Goal: Task Accomplishment & Management: Use online tool/utility

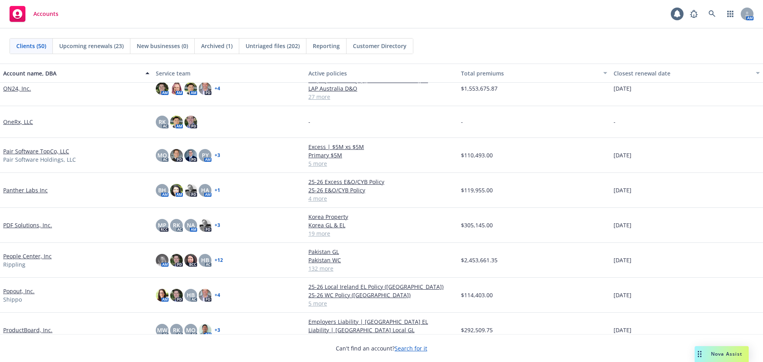
scroll to position [953, 0]
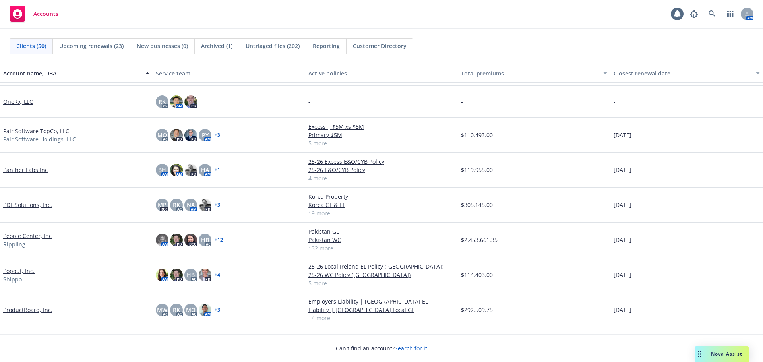
click at [21, 205] on link "PDF Solutions, Inc." at bounding box center [27, 205] width 49 height 8
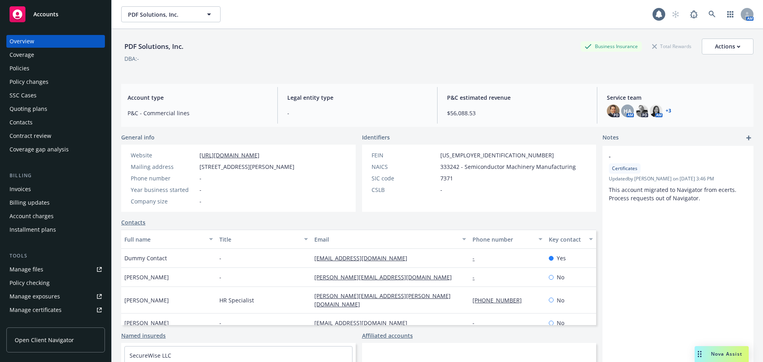
click at [72, 71] on div "Policies" at bounding box center [56, 68] width 92 height 13
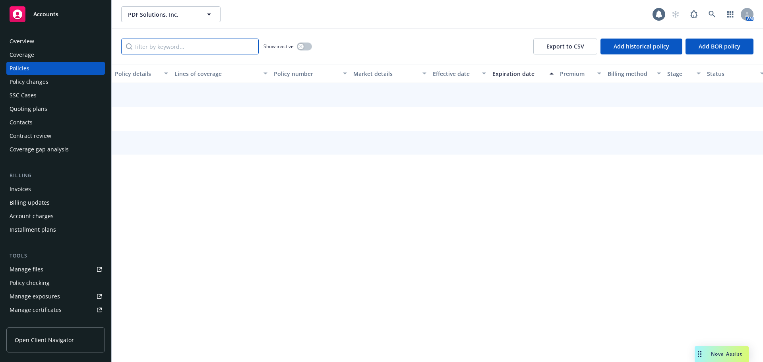
click at [169, 45] on input "Filter by keyword..." at bounding box center [189, 47] width 137 height 16
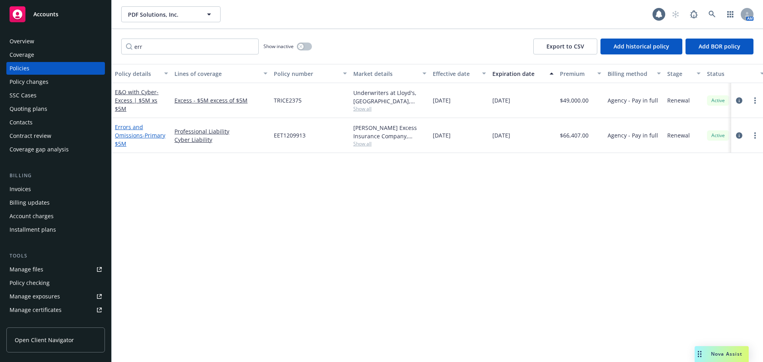
click at [129, 136] on link "Errors and Omissions - Primary $5M" at bounding box center [140, 135] width 50 height 24
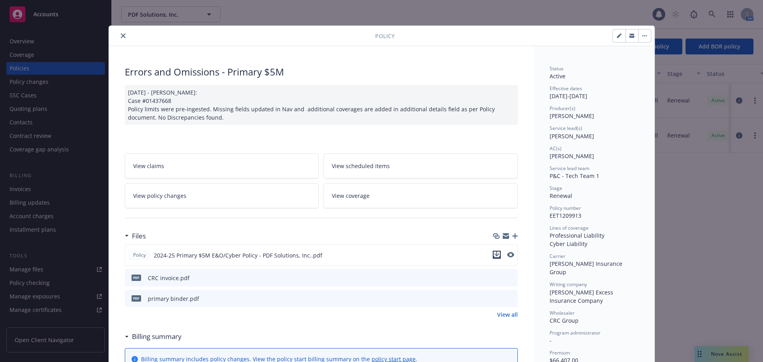
click at [493, 254] on icon "download file" at bounding box center [496, 254] width 6 height 6
click at [121, 36] on icon "close" at bounding box center [123, 35] width 5 height 5
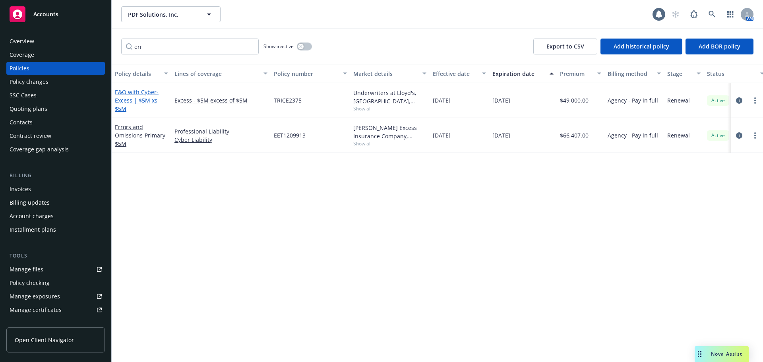
click at [129, 99] on span "- Excess | $5M xs $5M" at bounding box center [137, 100] width 44 height 24
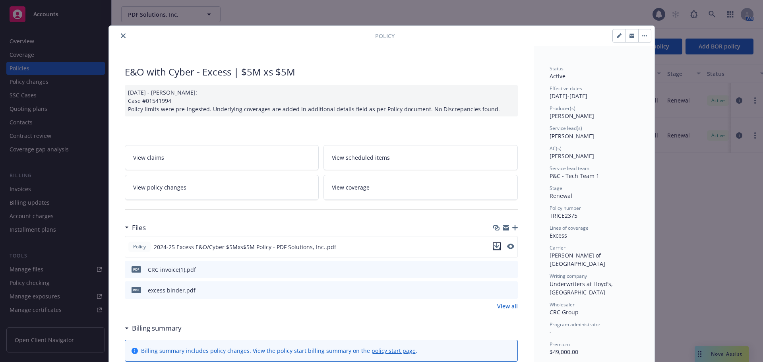
click at [493, 249] on icon "download file" at bounding box center [496, 248] width 6 height 2
click at [121, 36] on icon "close" at bounding box center [123, 35] width 5 height 5
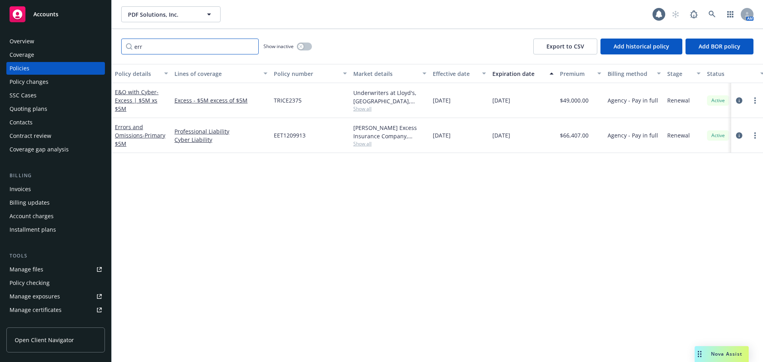
click at [176, 46] on input "err" at bounding box center [189, 47] width 137 height 16
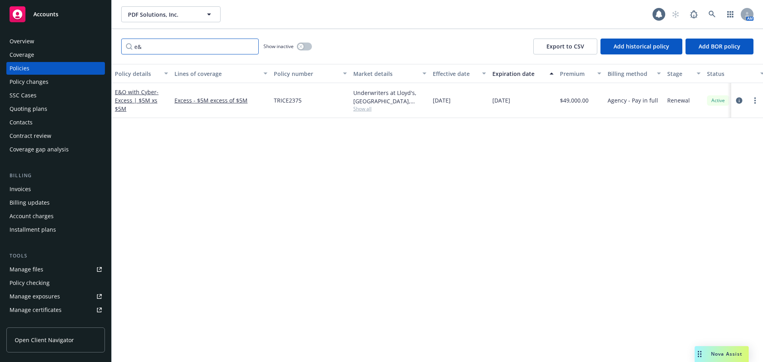
type input "e"
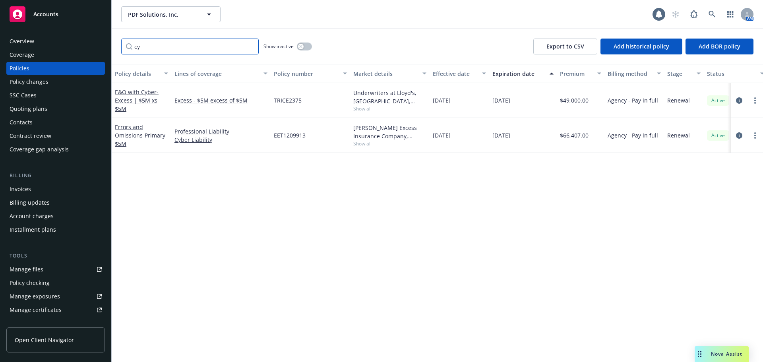
type input "c"
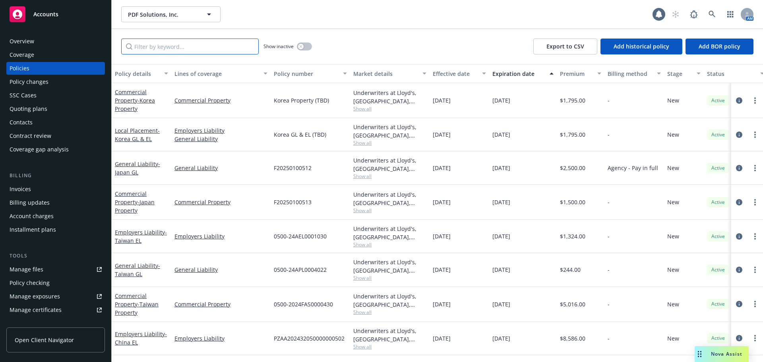
click at [178, 44] on input "Filter by keyword..." at bounding box center [189, 47] width 137 height 16
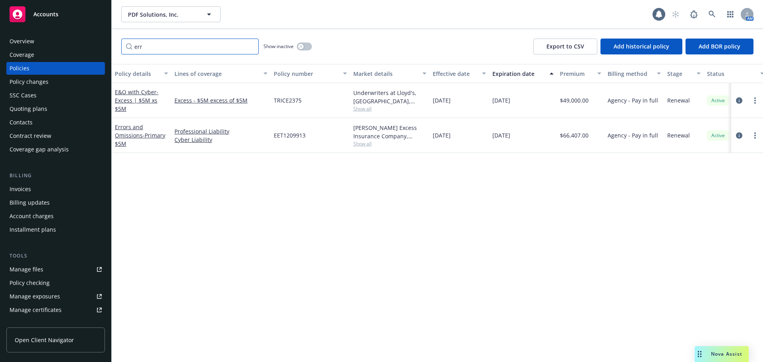
type input "err"
click at [309, 46] on button "button" at bounding box center [304, 47] width 15 height 8
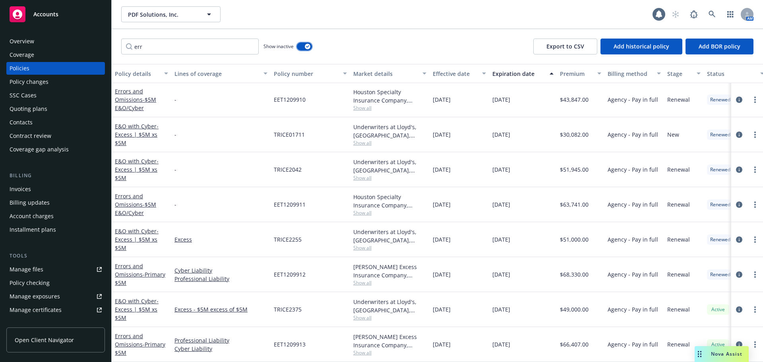
scroll to position [105, 0]
click at [149, 271] on span "- Primary $5M" at bounding box center [140, 279] width 50 height 16
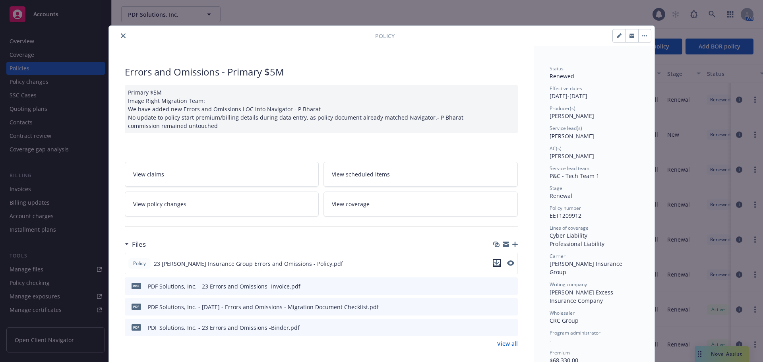
click at [494, 263] on icon "download file" at bounding box center [496, 262] width 5 height 5
click at [121, 37] on icon "close" at bounding box center [123, 35] width 5 height 5
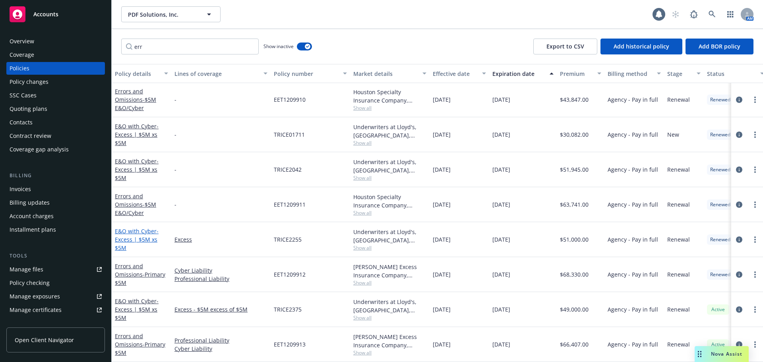
click at [140, 234] on span "- Excess | $5M xs $5M" at bounding box center [137, 239] width 44 height 24
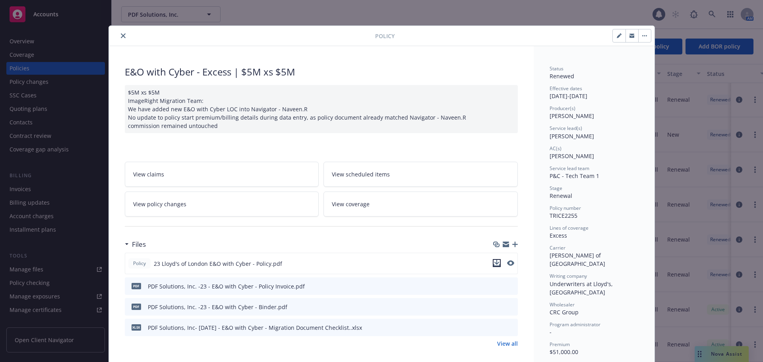
click at [493, 261] on icon "download file" at bounding box center [496, 263] width 6 height 6
click at [118, 33] on button "close" at bounding box center [123, 36] width 10 height 10
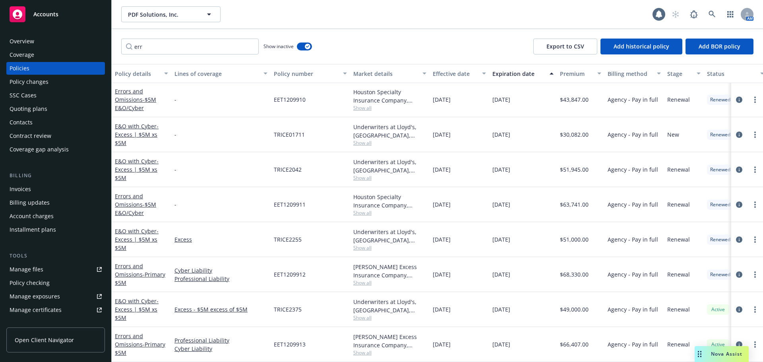
click at [48, 15] on span "Accounts" at bounding box center [45, 14] width 25 height 6
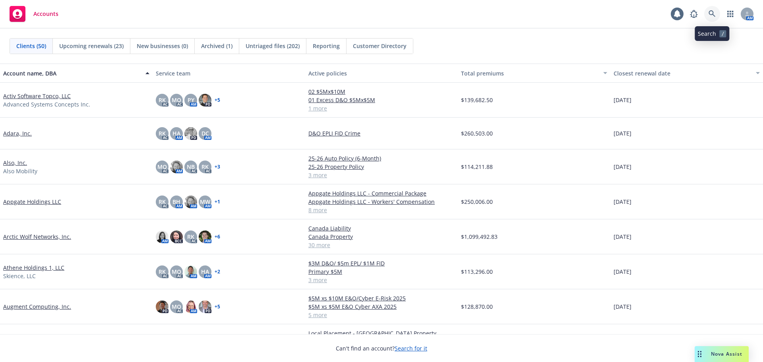
click at [711, 19] on link at bounding box center [712, 14] width 16 height 16
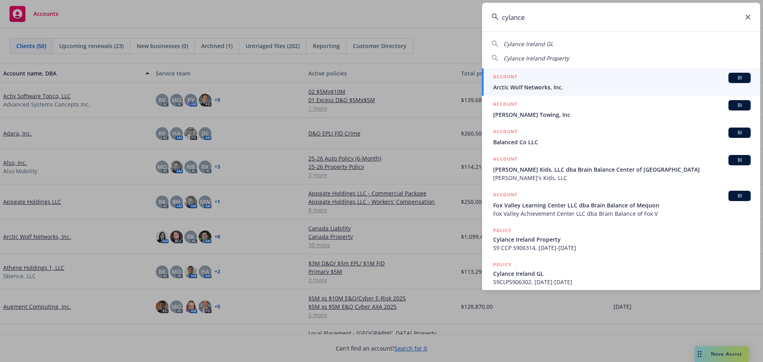
type input "cylance"
click at [552, 89] on span "Arctic Wolf Networks, Inc." at bounding box center [621, 87] width 257 height 8
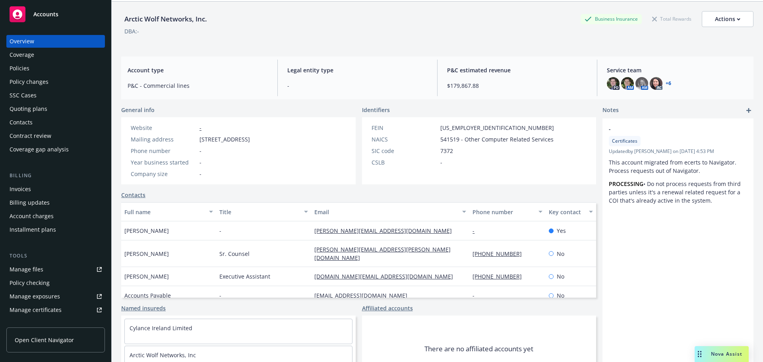
scroll to position [40, 0]
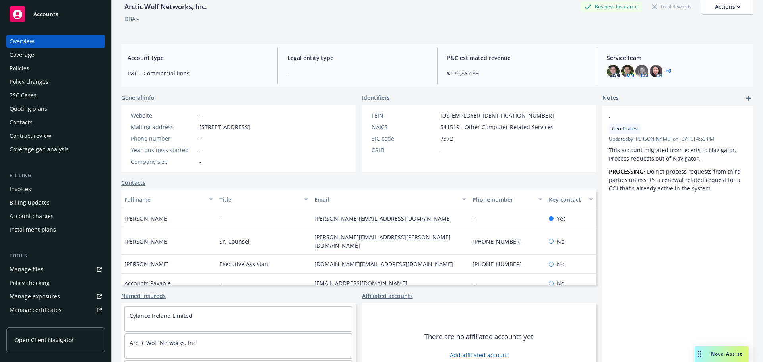
click at [54, 66] on div "Policies" at bounding box center [56, 68] width 92 height 13
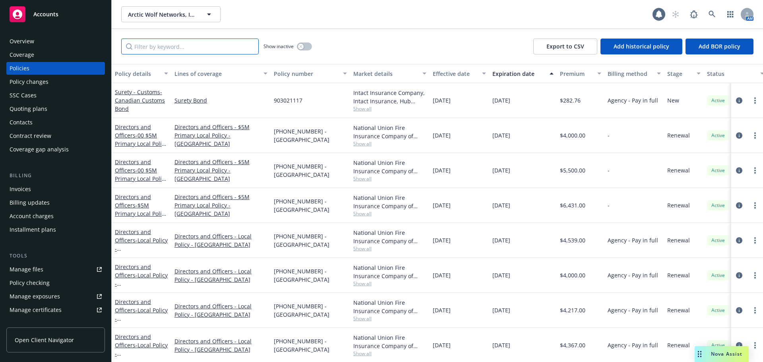
click at [176, 48] on input "Filter by keyword..." at bounding box center [189, 47] width 137 height 16
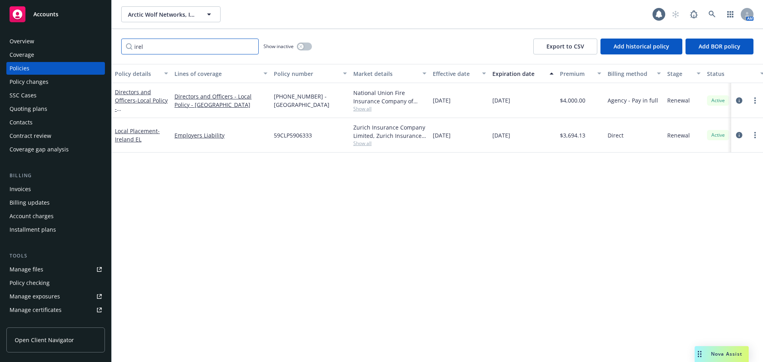
type input "irel"
click at [300, 47] on icon "button" at bounding box center [300, 46] width 3 height 3
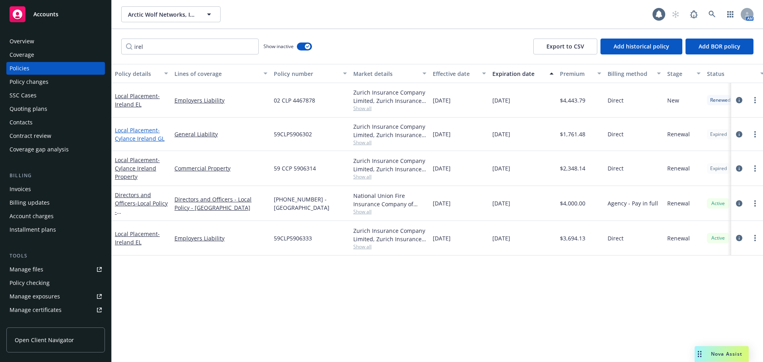
click at [149, 136] on span "- Cylance Ireland GL" at bounding box center [140, 134] width 50 height 16
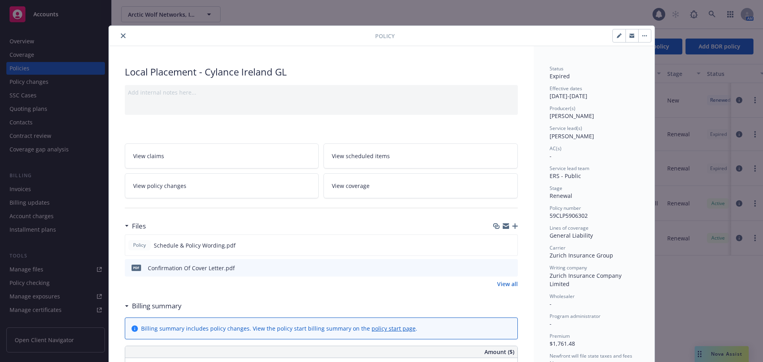
click at [644, 36] on icon "button" at bounding box center [644, 35] width 1 height 1
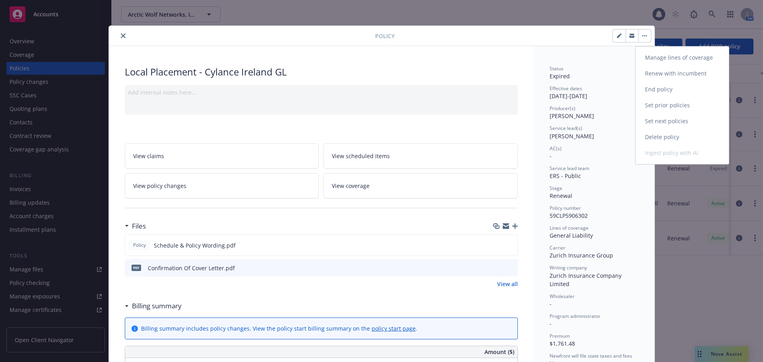
click at [680, 72] on link "Renew with incumbent" at bounding box center [681, 74] width 93 height 16
select select "12"
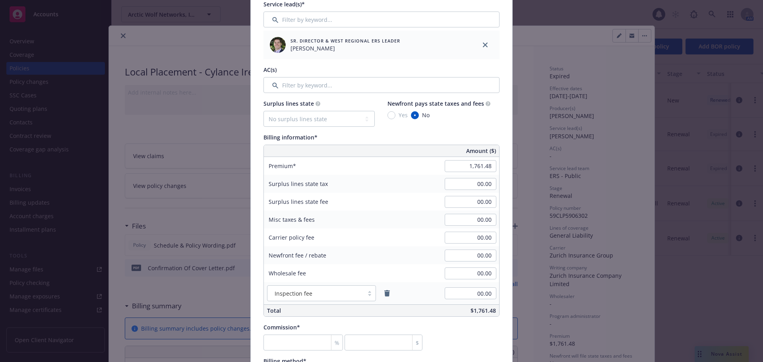
scroll to position [357, 0]
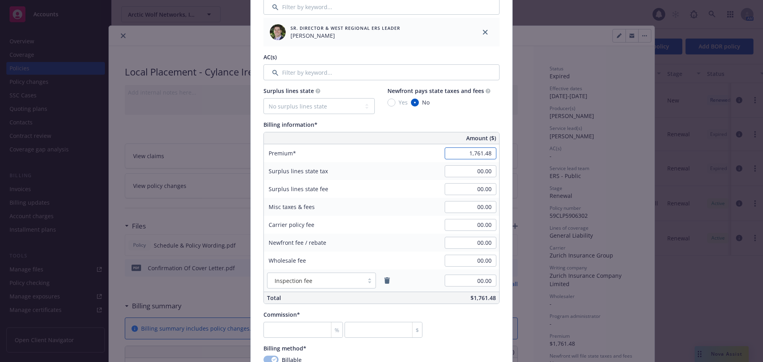
paste input "621.56"
type input "1,621.56"
click at [498, 193] on div "Policy number* 59CLP5906302 Policy number not available at this time Policy dis…" at bounding box center [381, 185] width 261 height 975
click at [306, 329] on input "number" at bounding box center [302, 330] width 79 height 16
type input "0"
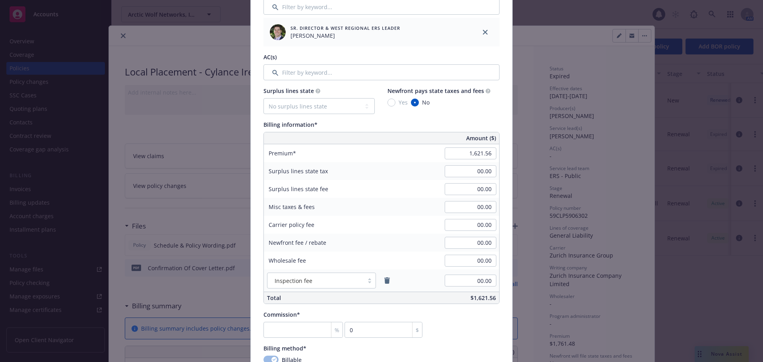
click at [444, 333] on div "Commission* % 0 $" at bounding box center [381, 323] width 236 height 27
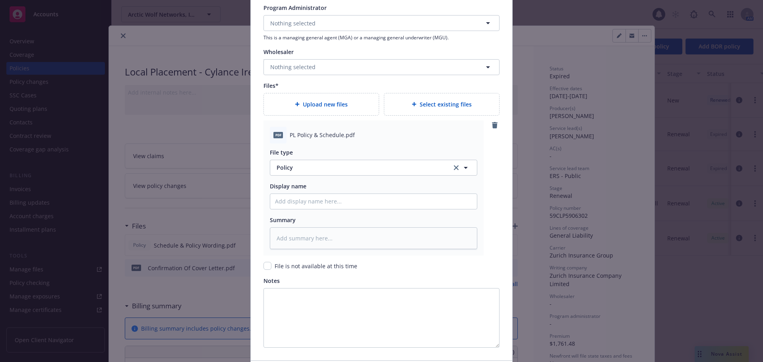
scroll to position [870, 0]
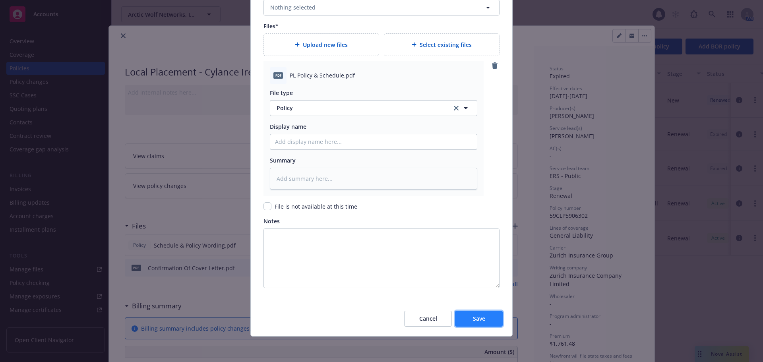
click at [487, 321] on button "Save" at bounding box center [479, 319] width 48 height 16
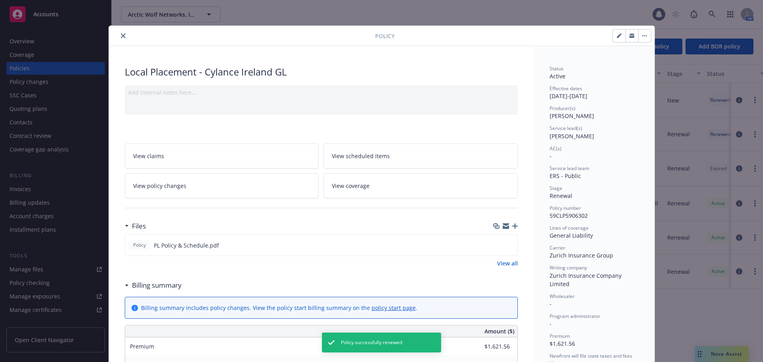
click at [512, 225] on icon "button" at bounding box center [515, 226] width 6 height 6
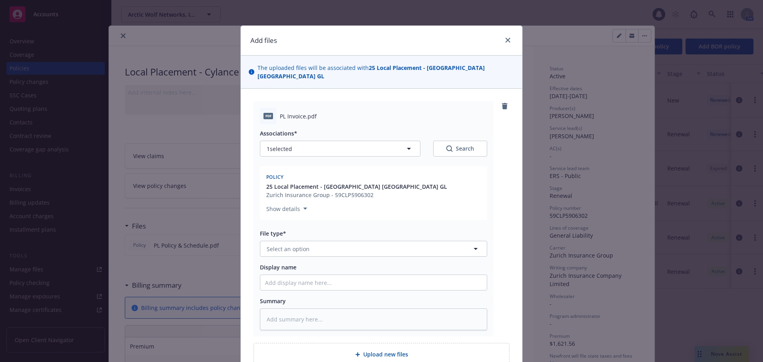
type textarea "x"
click at [376, 242] on button "Select an option" at bounding box center [373, 249] width 227 height 16
type input "invo"
click at [353, 286] on div "Invoice - Third Party" at bounding box center [373, 292] width 217 height 12
click at [492, 209] on div "pdf PL Invoice.pdf Associations* 1 selected Search Policy 25 Local Placement - …" at bounding box center [381, 218] width 256 height 235
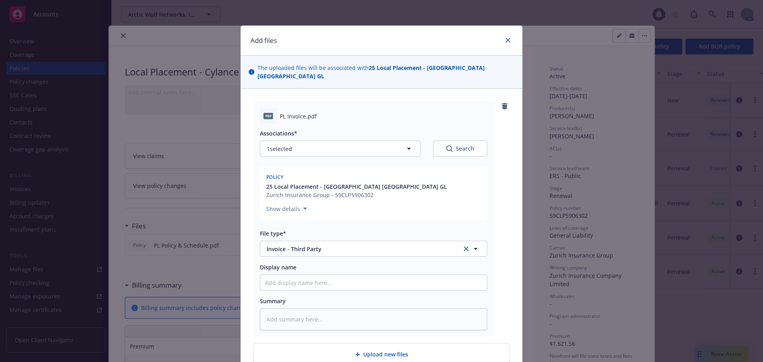
scroll to position [69, 0]
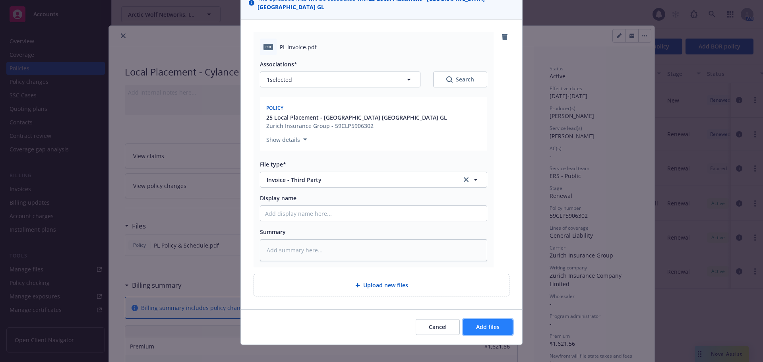
click at [486, 323] on span "Add files" at bounding box center [487, 327] width 23 height 8
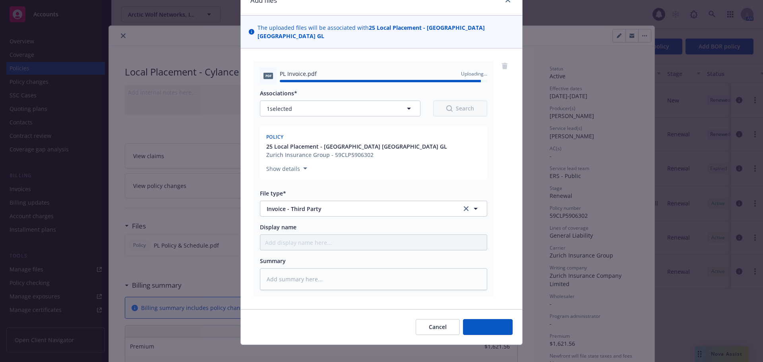
type textarea "x"
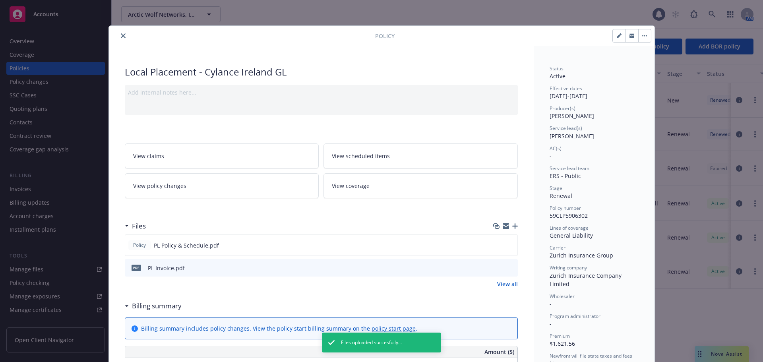
click at [118, 38] on button "close" at bounding box center [123, 36] width 10 height 10
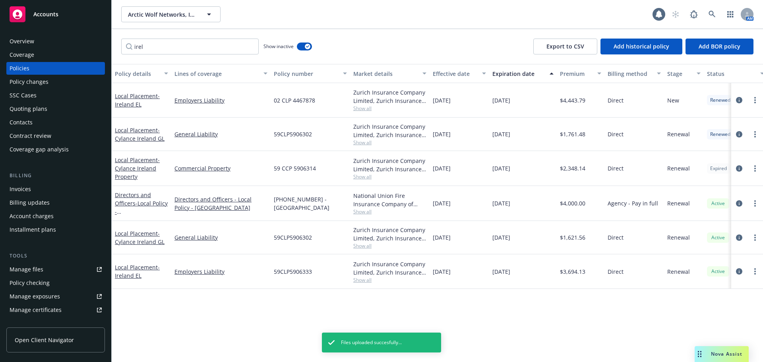
click at [83, 11] on div "Accounts" at bounding box center [56, 14] width 92 height 16
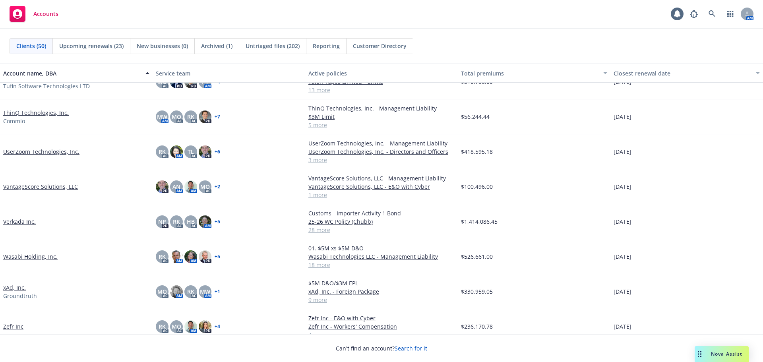
scroll to position [1366, 0]
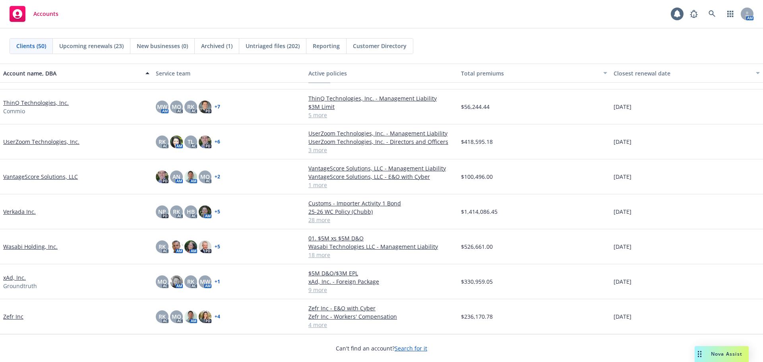
click at [52, 140] on link "UserZoom Technologies, Inc." at bounding box center [41, 141] width 76 height 8
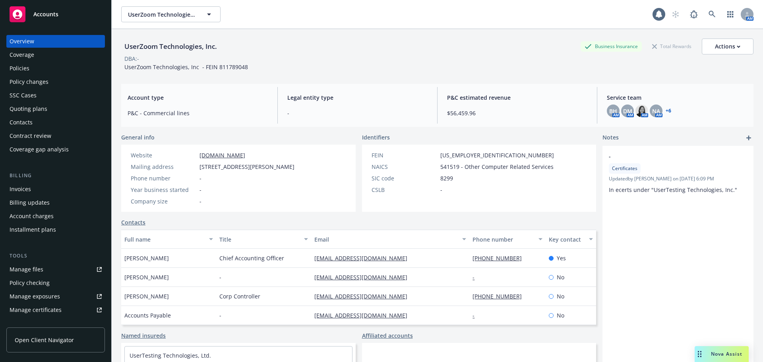
click at [42, 66] on div "Policies" at bounding box center [56, 68] width 92 height 13
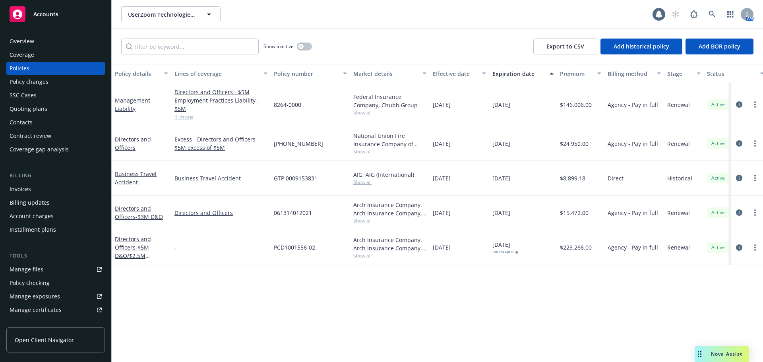
click at [51, 268] on link "Manage files" at bounding box center [55, 269] width 99 height 13
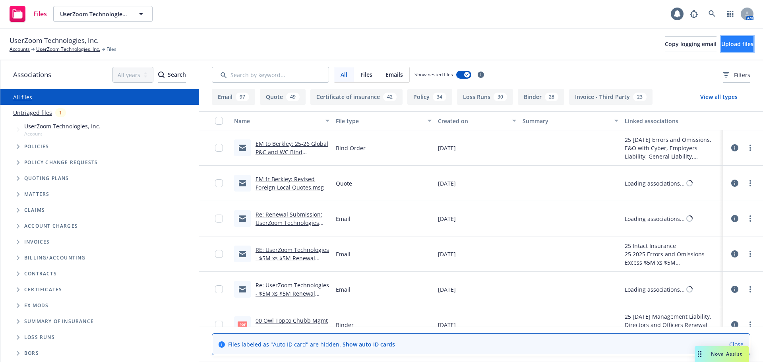
click at [738, 47] on span "Upload files" at bounding box center [737, 44] width 32 height 8
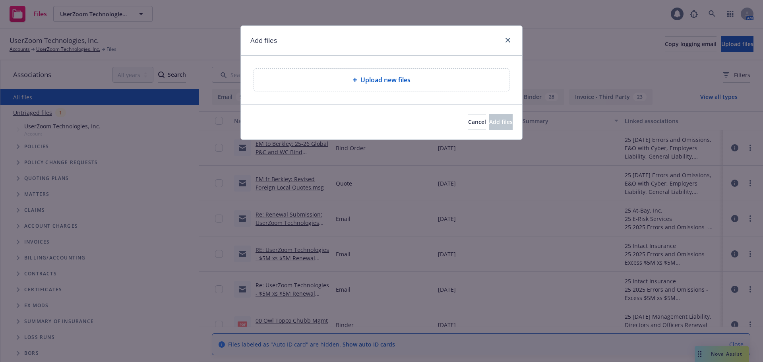
click at [425, 83] on div "Upload new files" at bounding box center [381, 80] width 242 height 10
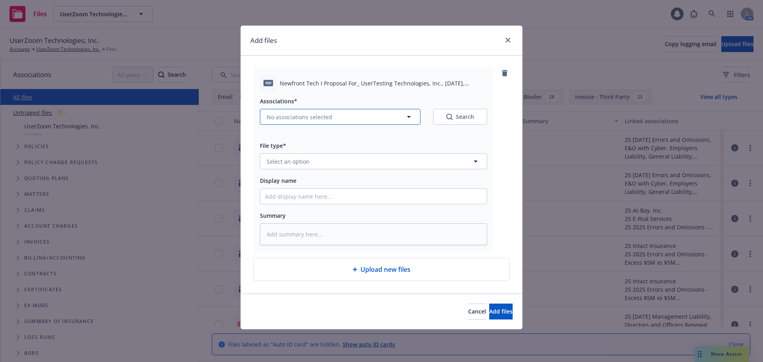
click at [328, 119] on span "No associations selected" at bounding box center [300, 117] width 66 height 8
type textarea "x"
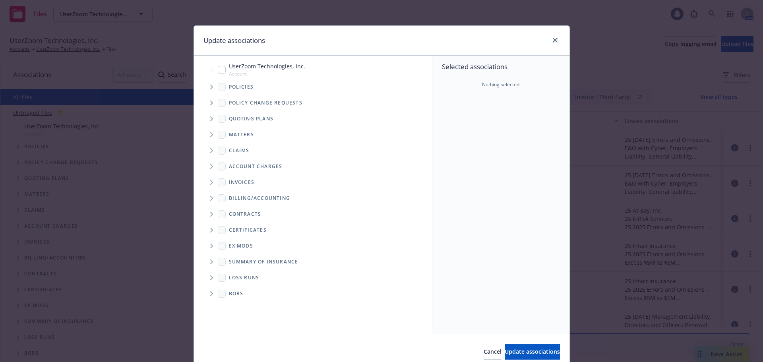
click at [210, 120] on icon "Tree Example" at bounding box center [211, 118] width 3 height 5
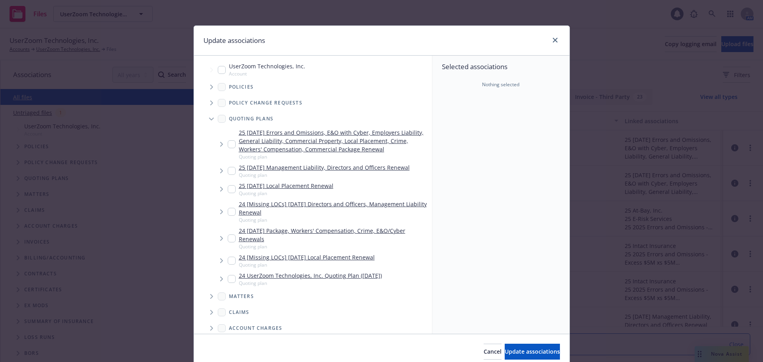
click at [228, 143] on input "Tree Example" at bounding box center [232, 144] width 8 height 8
checkbox input "true"
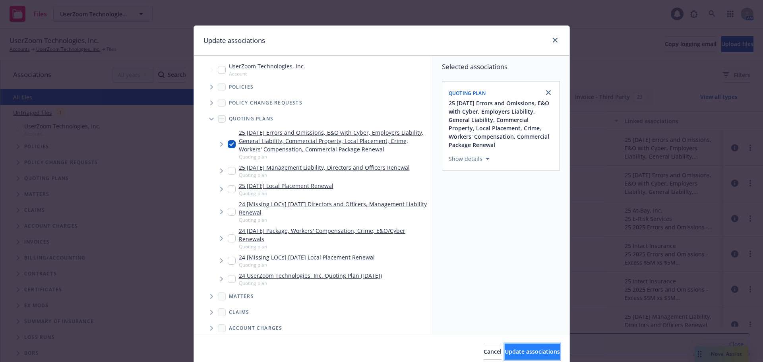
click at [527, 349] on span "Update associations" at bounding box center [531, 352] width 55 height 8
type textarea "x"
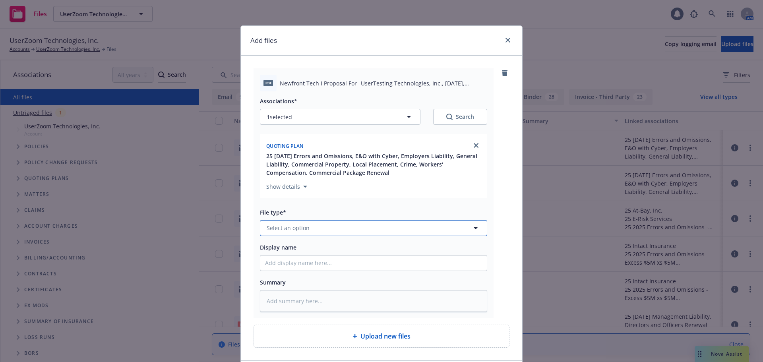
click at [314, 230] on button "Select an option" at bounding box center [373, 228] width 227 height 16
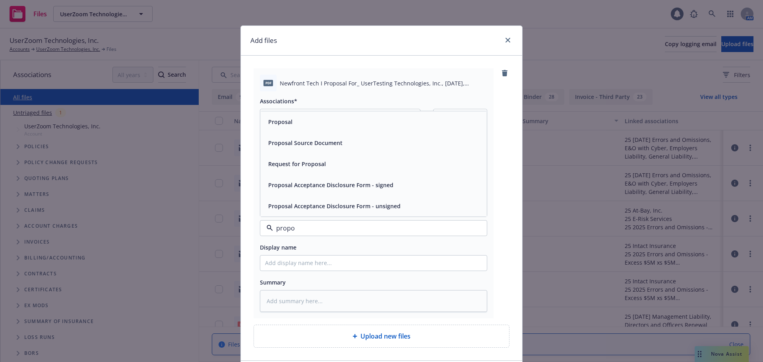
type input "propor"
type textarea "x"
type input "proposa"
click at [305, 125] on div "Proposal" at bounding box center [373, 122] width 217 height 12
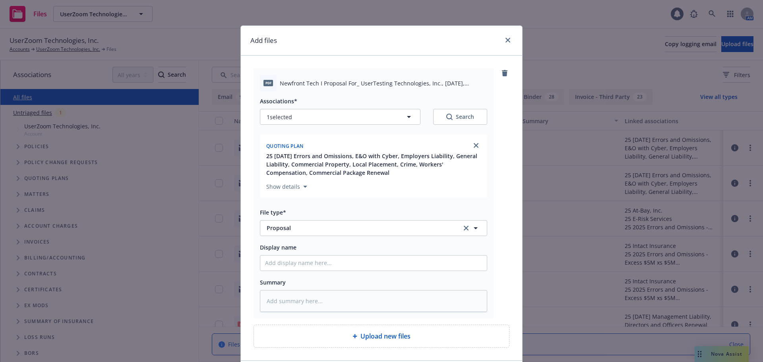
click at [492, 201] on div "pdf Newfront Tech I Proposal For_ UserTesting Technologies, Inc., September 202…" at bounding box center [381, 193] width 256 height 250
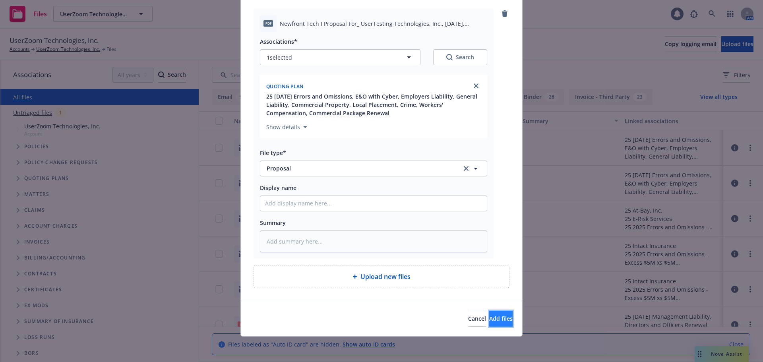
click at [489, 315] on span "Add files" at bounding box center [500, 319] width 23 height 8
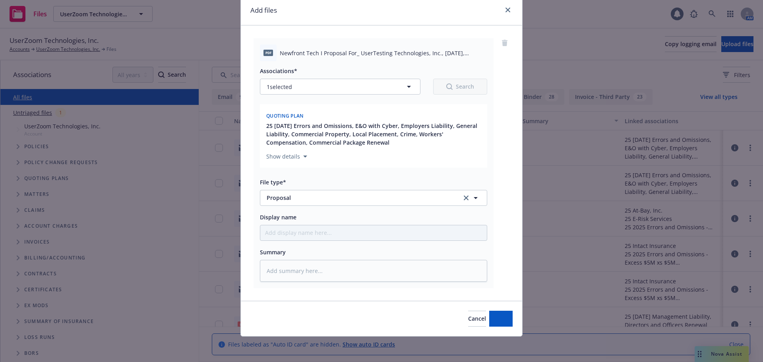
scroll to position [30, 0]
type textarea "x"
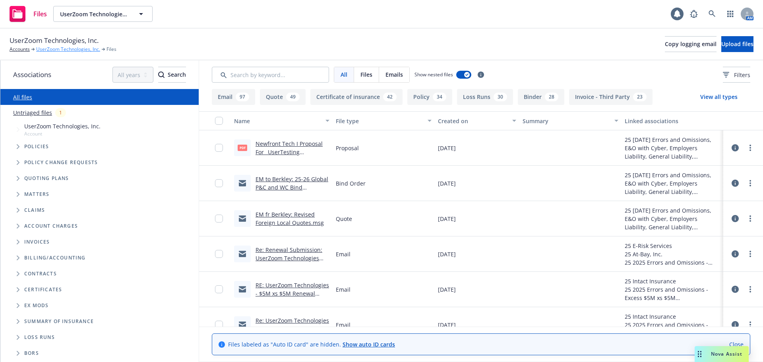
click at [70, 50] on link "UserZoom Technologies, Inc." at bounding box center [68, 49] width 64 height 7
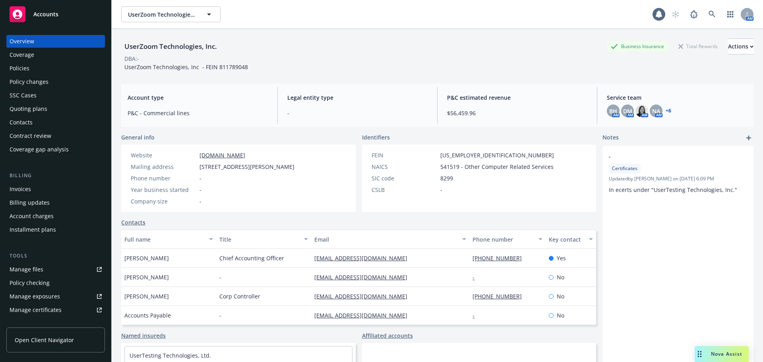
click at [59, 12] on div "Accounts" at bounding box center [56, 14] width 92 height 16
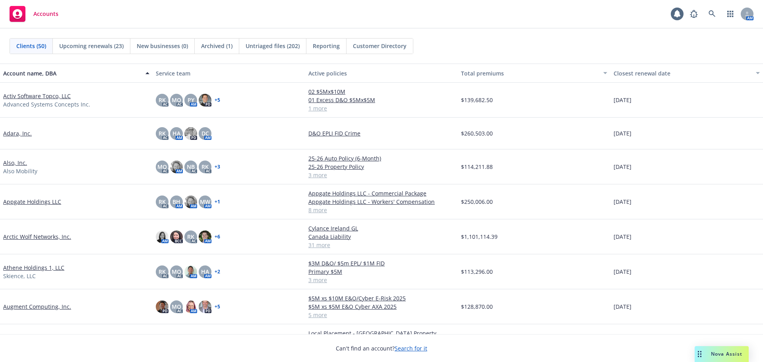
click at [62, 305] on link "Augment Computing, Inc." at bounding box center [37, 306] width 68 height 8
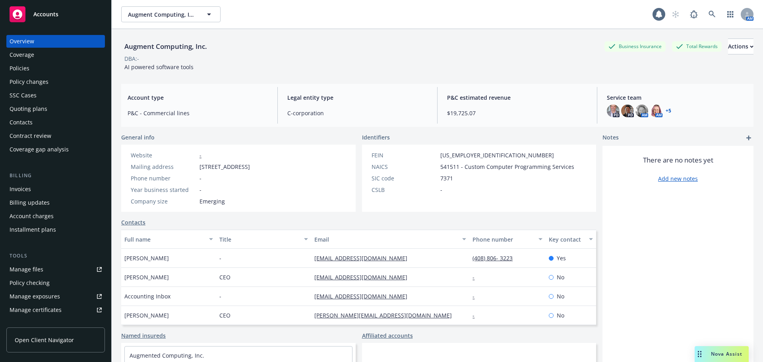
click at [47, 70] on div "Policies" at bounding box center [56, 68] width 92 height 13
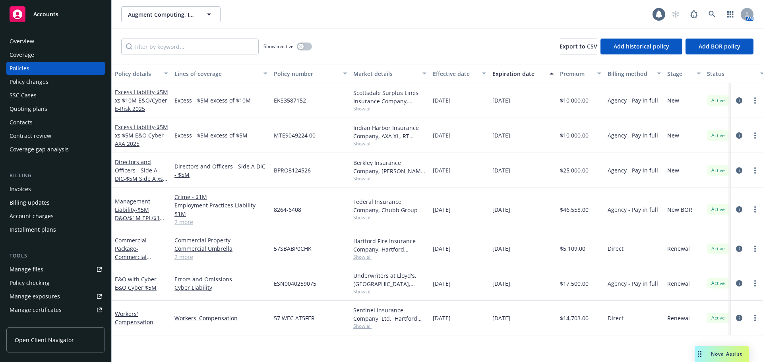
click at [89, 27] on div "Overview Coverage Policies Policy changes SSC Cases Quoting plans Contacts Cont…" at bounding box center [55, 193] width 111 height 336
click at [88, 19] on div "Accounts" at bounding box center [56, 14] width 92 height 16
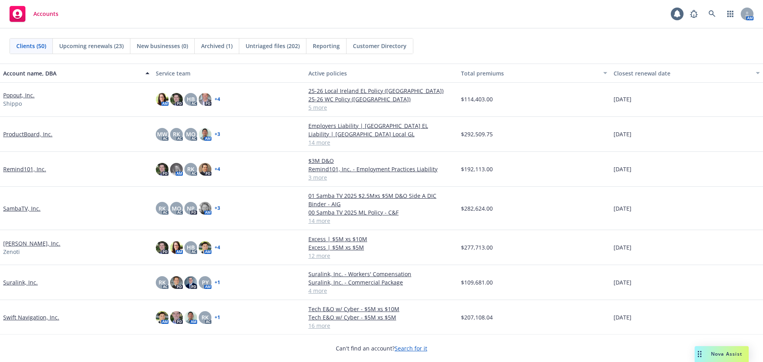
scroll to position [1152, 0]
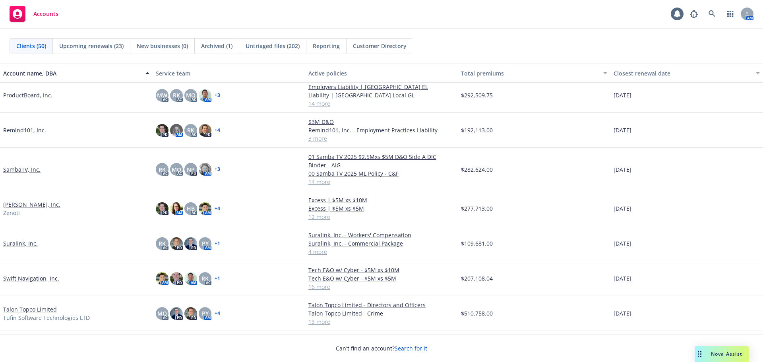
click at [38, 278] on link "Swift Navigation, Inc." at bounding box center [31, 278] width 56 height 8
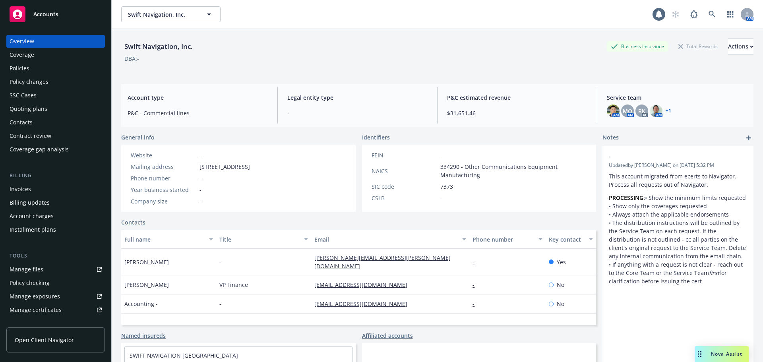
click at [53, 67] on div "Policies" at bounding box center [56, 68] width 92 height 13
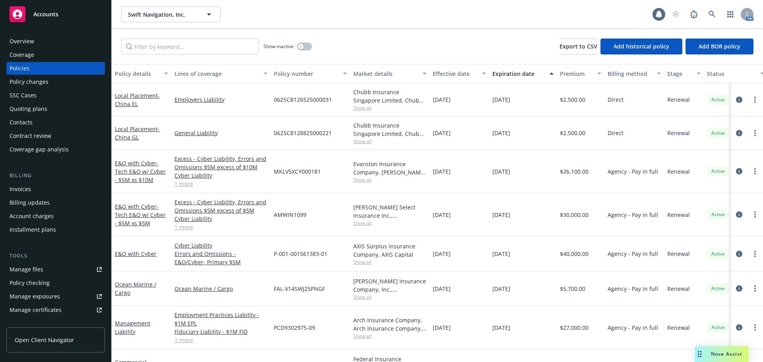
click at [89, 15] on div "Accounts" at bounding box center [56, 14] width 92 height 16
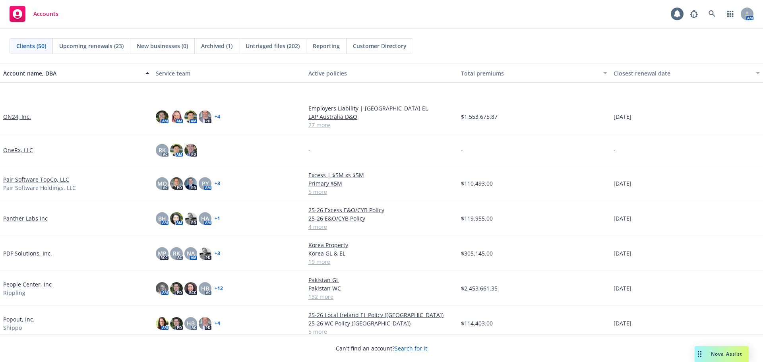
scroll to position [953, 0]
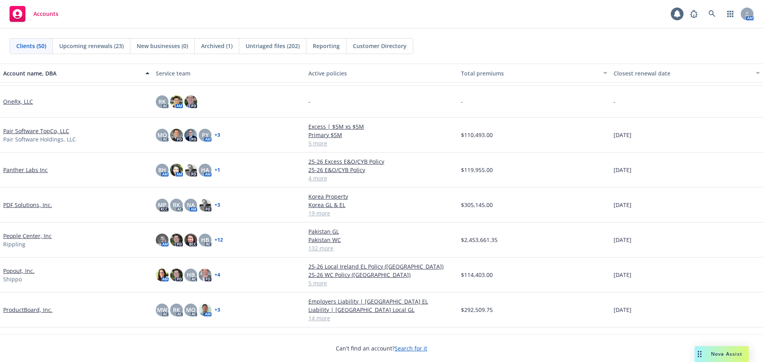
click at [42, 206] on link "PDF Solutions, Inc." at bounding box center [27, 205] width 49 height 8
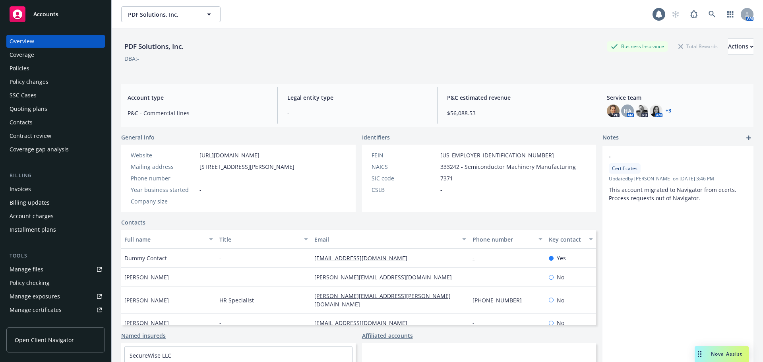
click at [65, 65] on div "Policies" at bounding box center [56, 68] width 92 height 13
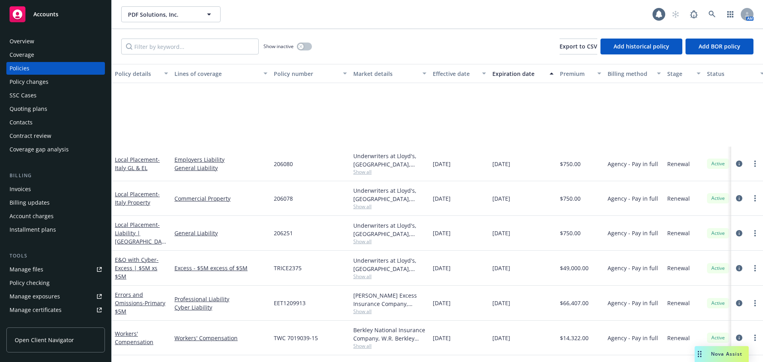
scroll to position [420, 0]
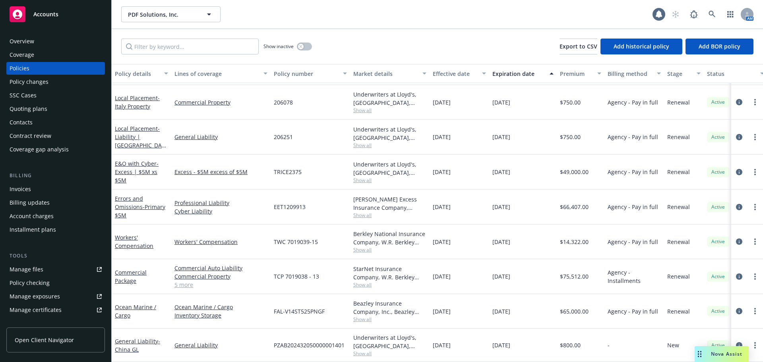
click at [60, 21] on div "Accounts" at bounding box center [56, 14] width 92 height 16
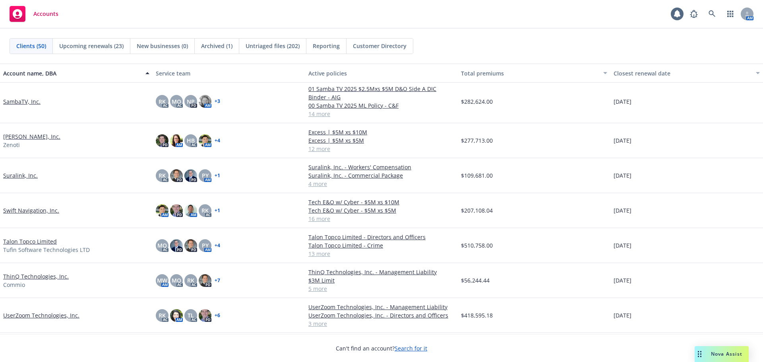
scroll to position [1192, 0]
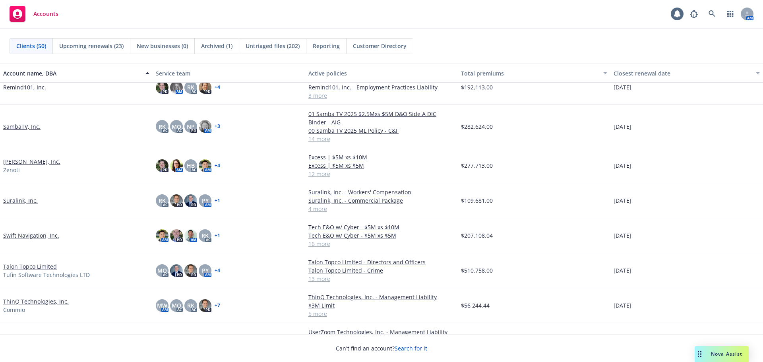
click at [26, 126] on link "SambaTV, Inc." at bounding box center [21, 126] width 37 height 8
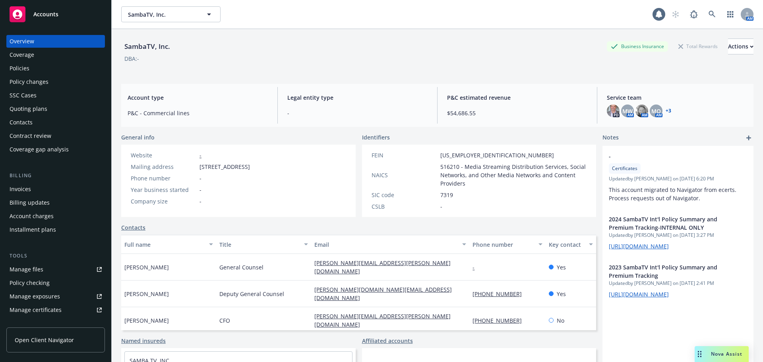
click at [43, 64] on div "Policies" at bounding box center [56, 68] width 92 height 13
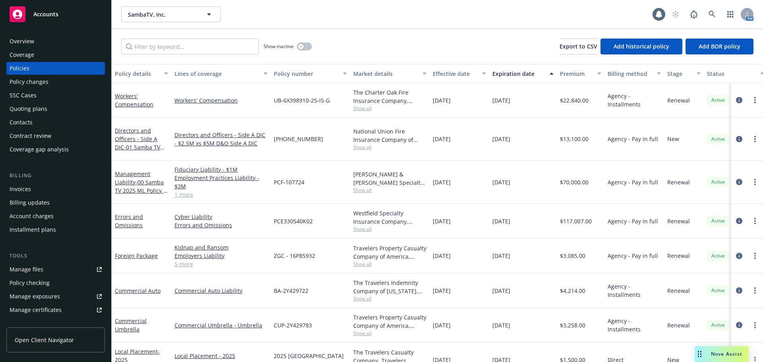
click at [52, 103] on div "Quoting plans" at bounding box center [56, 108] width 92 height 13
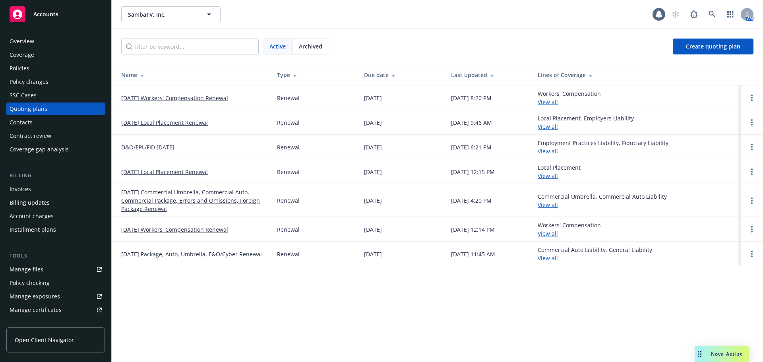
click at [211, 102] on td "01/01/26 Workers' Compensation Renewal" at bounding box center [191, 97] width 159 height 25
click at [211, 96] on link "01/01/26 Workers' Compensation Renewal" at bounding box center [174, 98] width 107 height 8
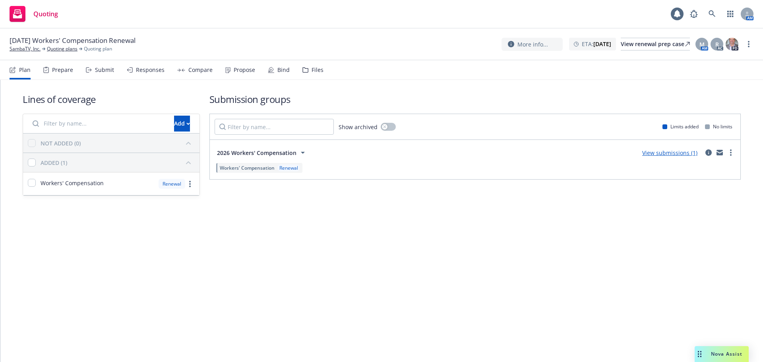
click at [102, 63] on div "Submit" at bounding box center [100, 69] width 28 height 19
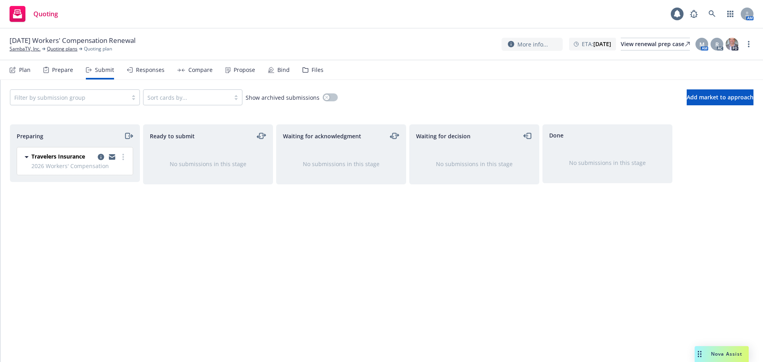
click at [60, 68] on div "Prepare" at bounding box center [62, 70] width 21 height 6
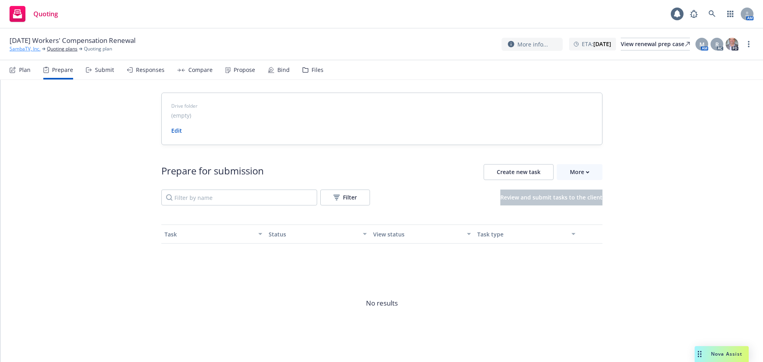
click at [27, 50] on link "SambaTV, Inc." at bounding box center [25, 48] width 31 height 7
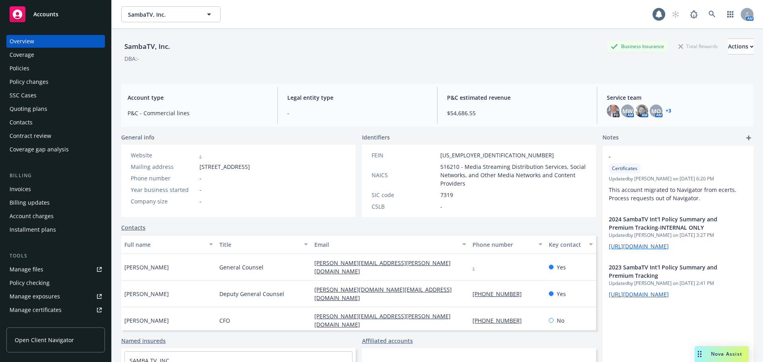
click at [55, 65] on div "Policies" at bounding box center [56, 68] width 92 height 13
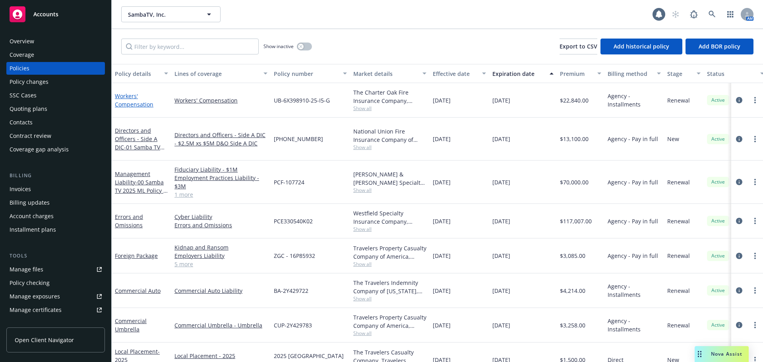
click at [134, 104] on link "Workers' Compensation" at bounding box center [134, 100] width 39 height 16
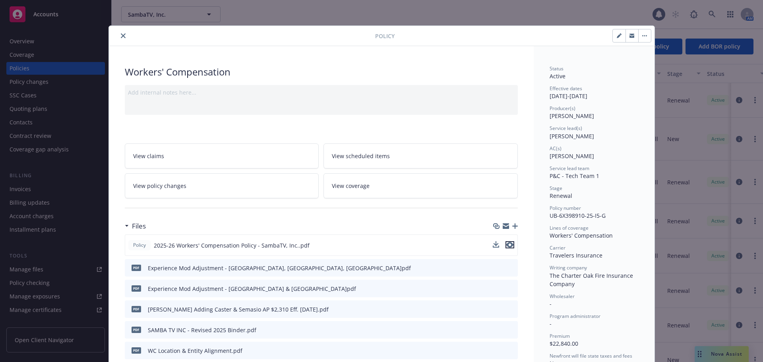
click at [506, 245] on icon "preview file" at bounding box center [509, 245] width 7 height 6
click at [508, 307] on icon "preview file" at bounding box center [509, 309] width 7 height 6
click at [121, 36] on icon "close" at bounding box center [123, 35] width 5 height 5
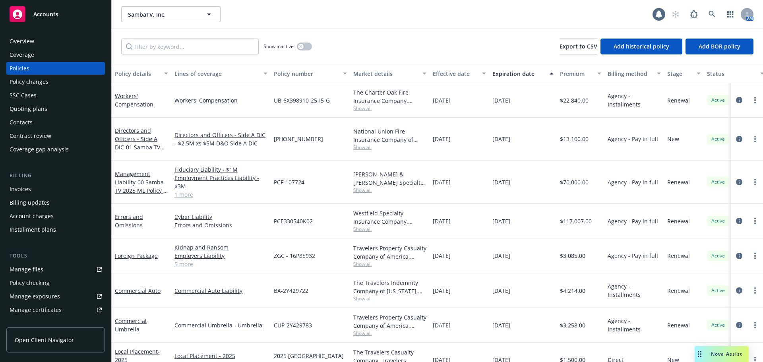
click at [70, 106] on div "Quoting plans" at bounding box center [56, 108] width 92 height 13
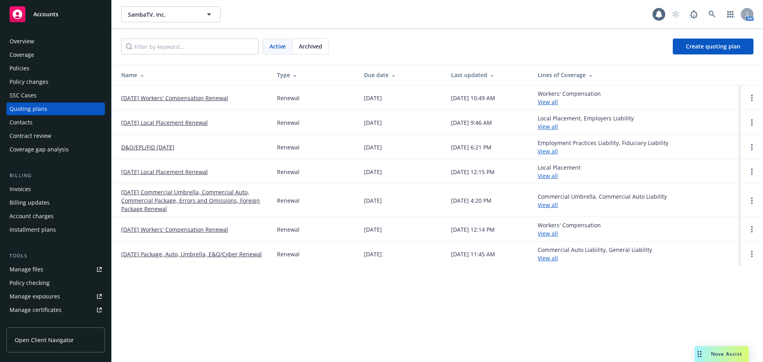
click at [213, 98] on link "[DATE] Workers' Compensation Renewal" at bounding box center [174, 98] width 107 height 8
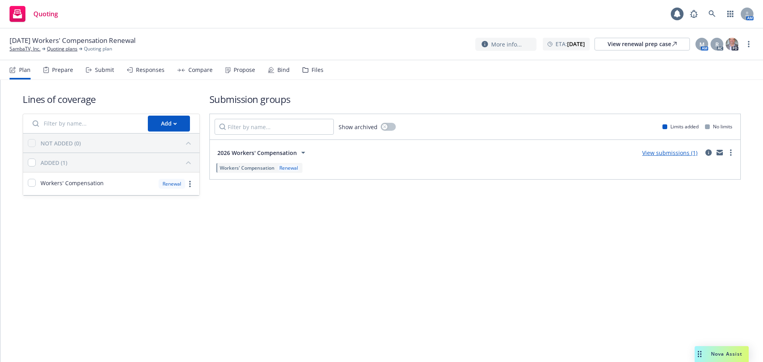
click at [61, 69] on div "Prepare" at bounding box center [62, 70] width 21 height 6
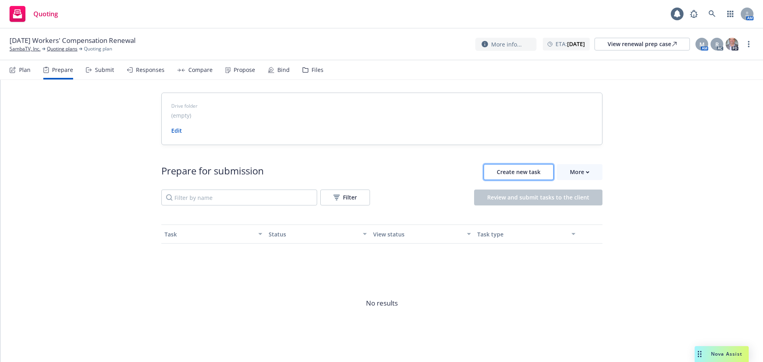
click at [531, 169] on span "Create new task" at bounding box center [519, 172] width 44 height 8
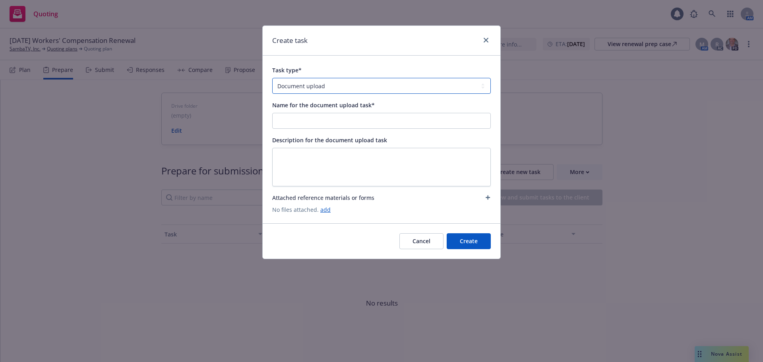
click at [358, 86] on select "Document upload Complete Workbook application Complete Indio application by link" at bounding box center [381, 86] width 218 height 16
select select "INDIO_SUBMISSION"
click at [272, 78] on select "Document upload Complete Workbook application Complete Indio application by link" at bounding box center [381, 86] width 218 height 16
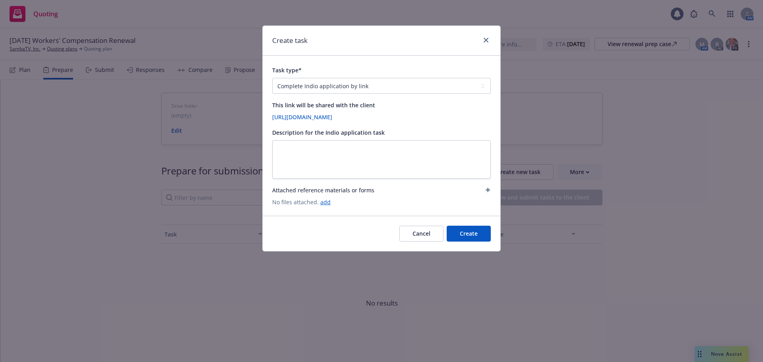
click at [466, 232] on button "Create" at bounding box center [468, 234] width 44 height 16
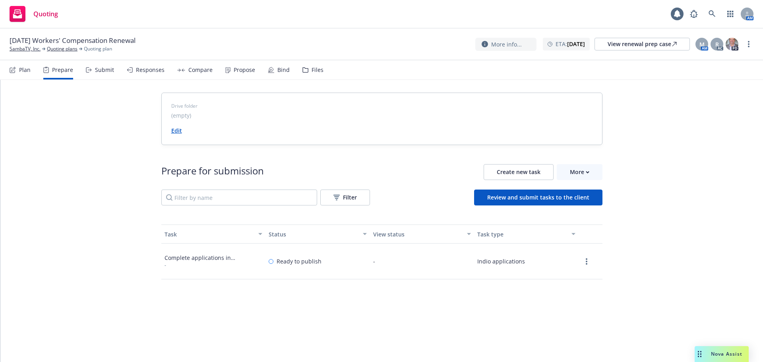
click at [177, 130] on link "Edit" at bounding box center [176, 131] width 11 height 8
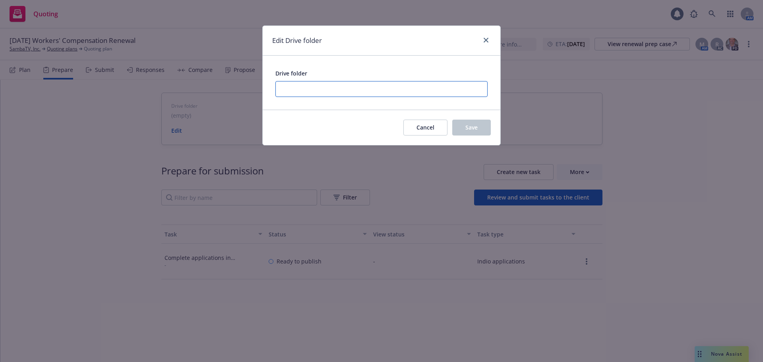
paste input "https://newfront.useindio.com/accounts/11898/submissions/2206964/data-collection"
type input "https://newfront.useindio.com/accounts/11898/submissions/2206964/data-collection"
click at [474, 133] on button "Save" at bounding box center [471, 128] width 39 height 16
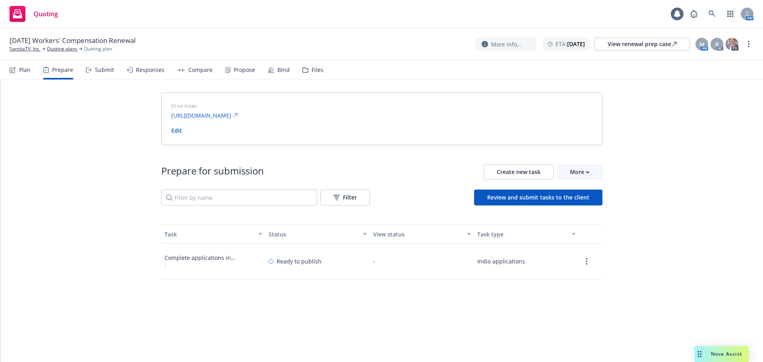
click at [106, 68] on div "Submit" at bounding box center [104, 70] width 19 height 6
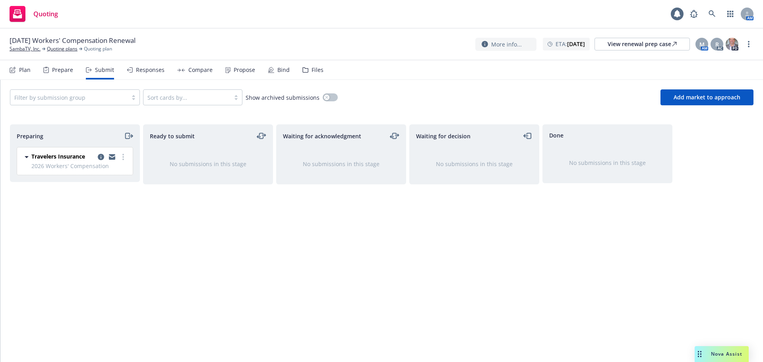
click at [65, 69] on div "Prepare" at bounding box center [62, 70] width 21 height 6
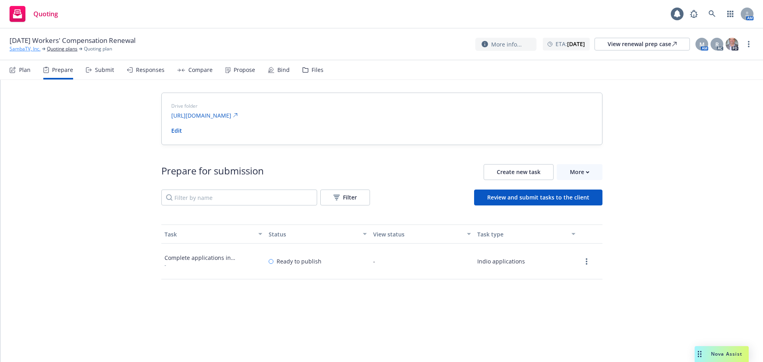
click at [27, 49] on link "SambaTV, Inc." at bounding box center [25, 48] width 31 height 7
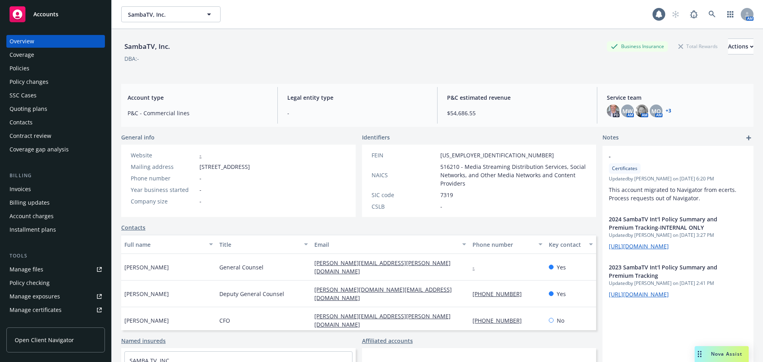
click at [38, 10] on div "Accounts" at bounding box center [56, 14] width 92 height 16
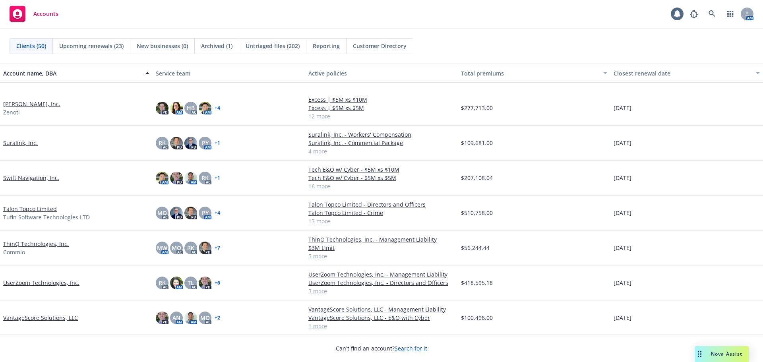
scroll to position [1352, 0]
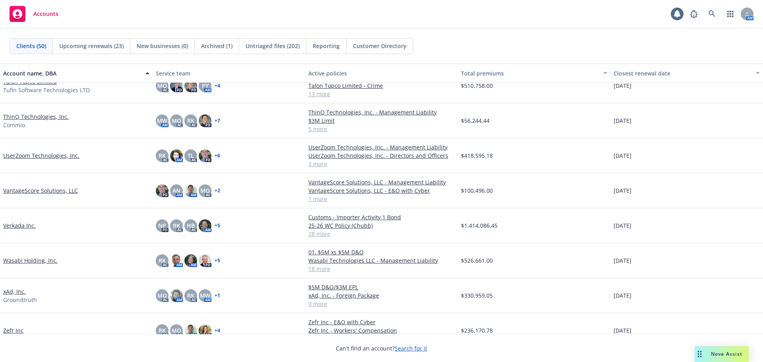
click at [47, 261] on link "Wasabi Holding, Inc." at bounding box center [30, 260] width 54 height 8
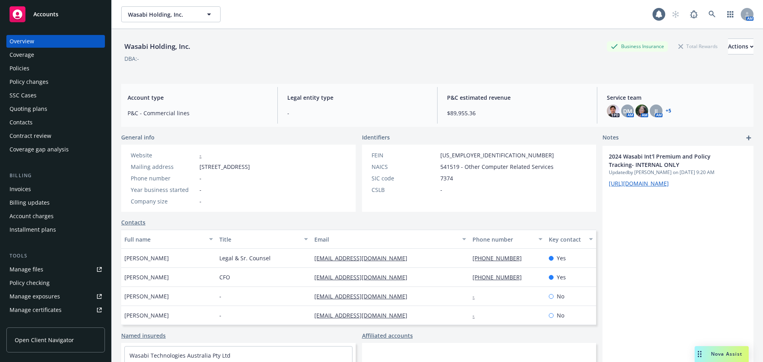
click at [61, 67] on div "Policies" at bounding box center [56, 68] width 92 height 13
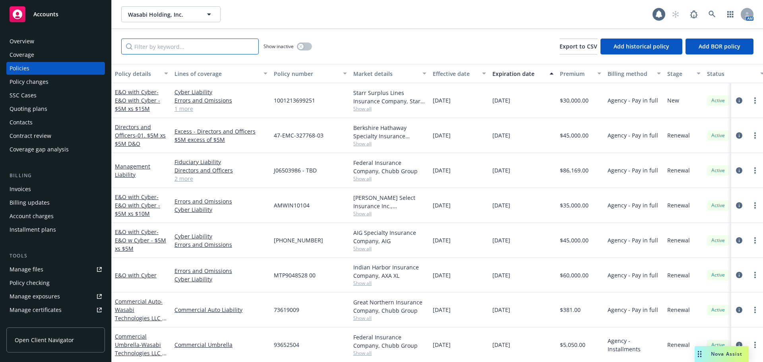
click at [150, 51] on input "Filter by keyword..." at bounding box center [189, 47] width 137 height 16
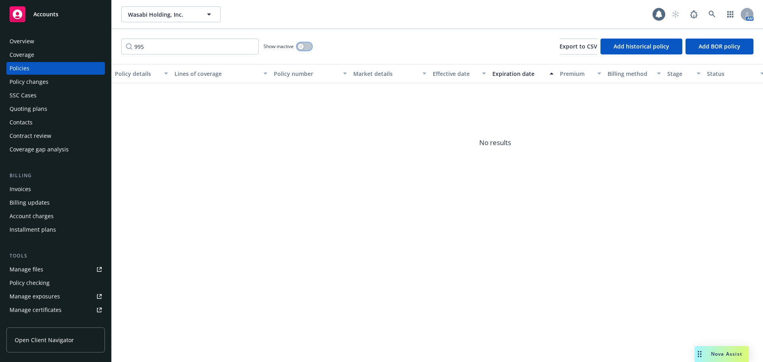
click at [307, 44] on button "button" at bounding box center [304, 47] width 15 height 8
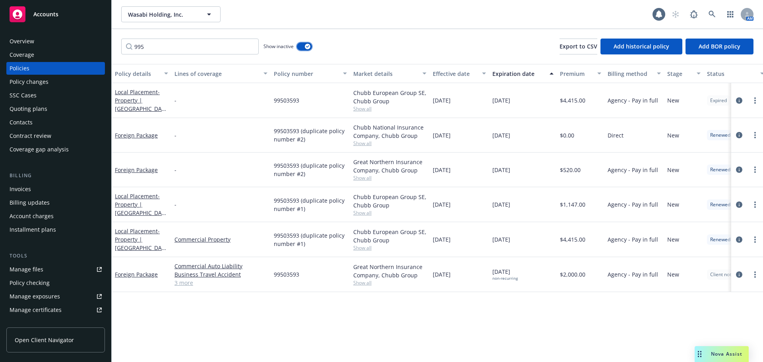
click at [307, 44] on div "button" at bounding box center [308, 47] width 6 height 6
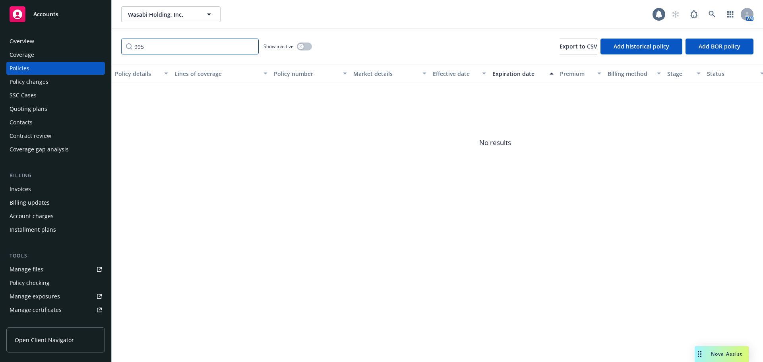
drag, startPoint x: 93, startPoint y: 54, endPoint x: 54, endPoint y: 59, distance: 38.8
click at [54, 59] on div "Accounts Overview Coverage Policies Policy changes SSC Cases Quoting plans Cont…" at bounding box center [381, 181] width 763 height 362
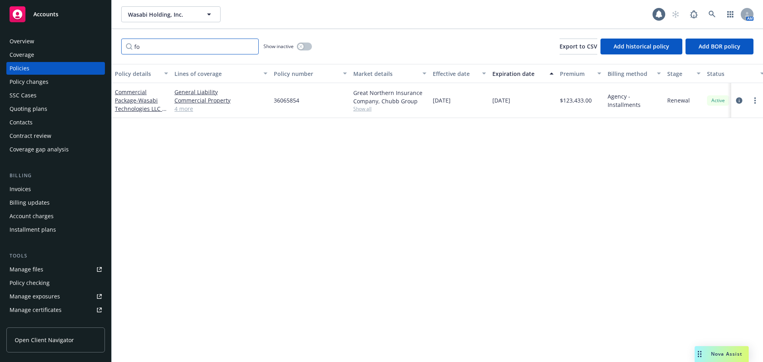
type input "f"
type input "foreig"
click at [301, 44] on div "button" at bounding box center [301, 47] width 6 height 6
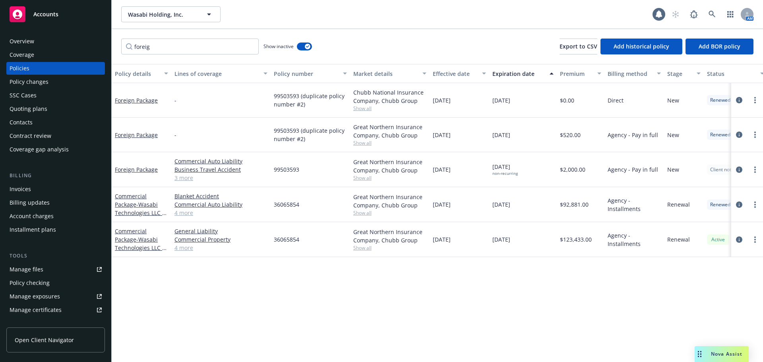
click at [82, 122] on div "Contacts" at bounding box center [56, 122] width 92 height 13
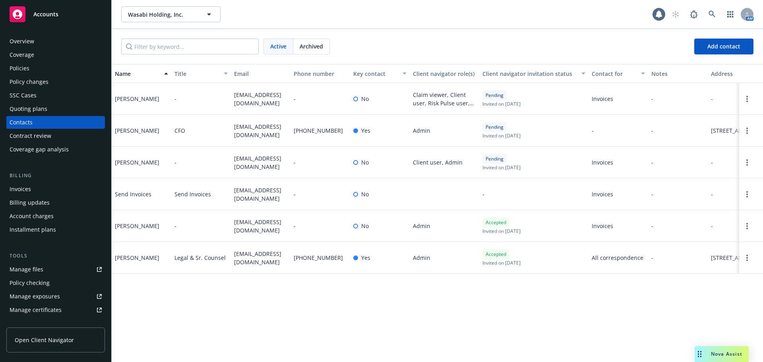
click at [53, 68] on div "Policies" at bounding box center [56, 68] width 92 height 13
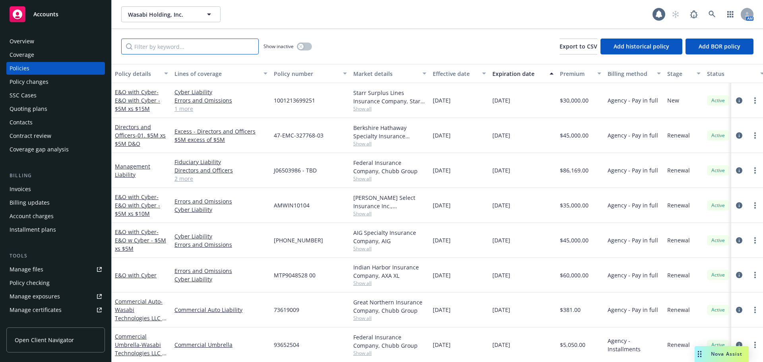
click at [158, 47] on input "Filter by keyword..." at bounding box center [189, 47] width 137 height 16
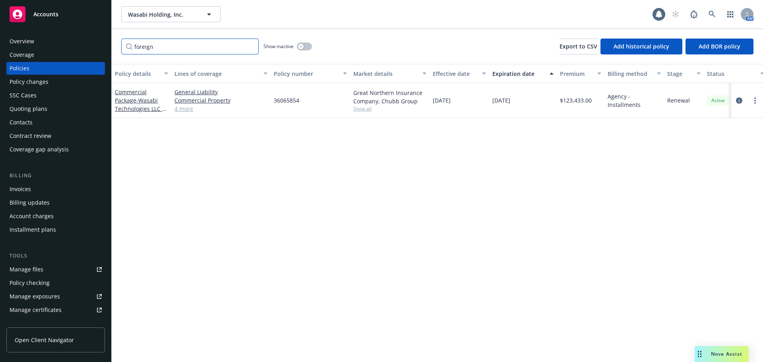
type input "foreign"
click at [307, 46] on button "button" at bounding box center [304, 47] width 15 height 8
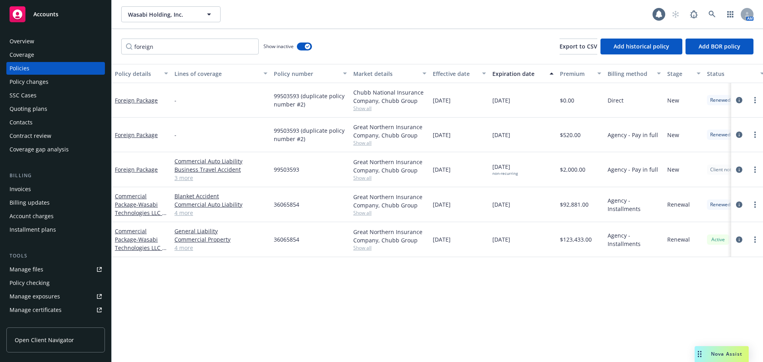
click at [33, 123] on div "Contacts" at bounding box center [56, 122] width 92 height 13
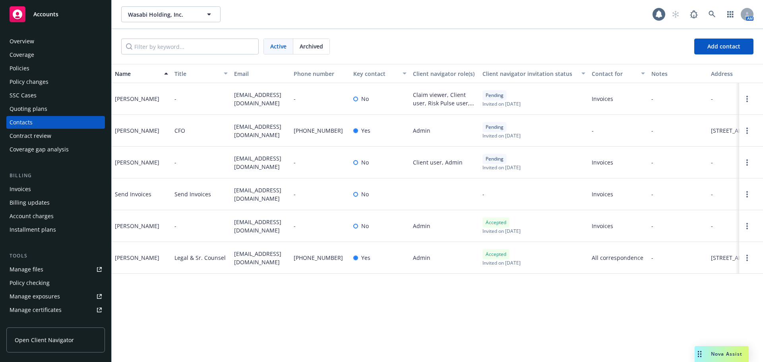
click at [83, 11] on div "Accounts" at bounding box center [56, 14] width 92 height 16
